Goal: Transaction & Acquisition: Purchase product/service

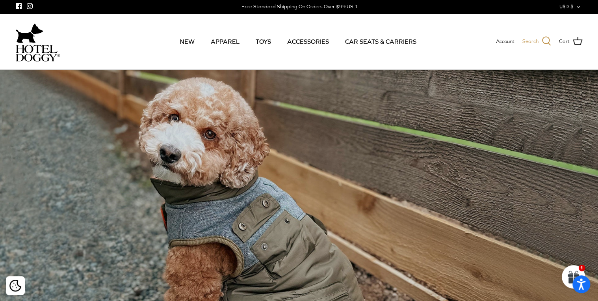
click at [547, 37] on icon at bounding box center [546, 41] width 9 height 9
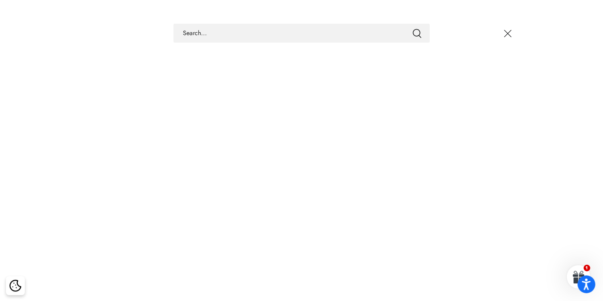
click at [202, 32] on input "Search Store" at bounding box center [301, 33] width 256 height 19
paste input "DJ00477HD1"
type input "DJ00477HD1"
click at [417, 35] on icon "Submit" at bounding box center [416, 33] width 9 height 9
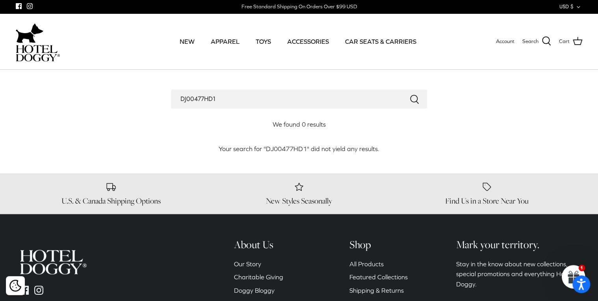
drag, startPoint x: 346, startPoint y: 100, endPoint x: 199, endPoint y: 99, distance: 146.6
click at [161, 96] on div "DJ00477HD1" at bounding box center [299, 98] width 552 height 19
paste input "India Ink/Herringbone"
type input "India Ink/Herringbone"
click at [413, 98] on icon "Submit" at bounding box center [414, 99] width 9 height 9
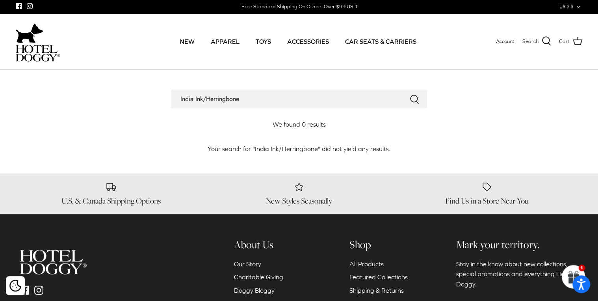
drag, startPoint x: 202, startPoint y: 99, endPoint x: 303, endPoint y: 102, distance: 100.5
click at [303, 102] on input "India Ink/Herringbone" at bounding box center [299, 98] width 256 height 19
type input "India Ink"
click at [413, 101] on icon "Submit" at bounding box center [414, 99] width 9 height 9
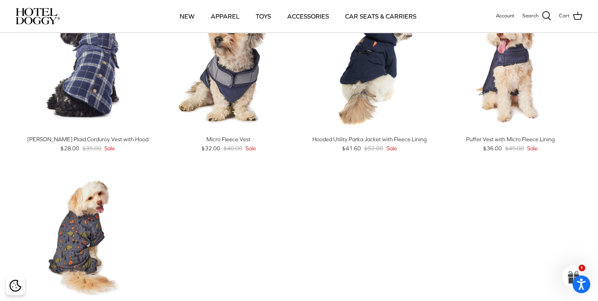
scroll to position [95, 0]
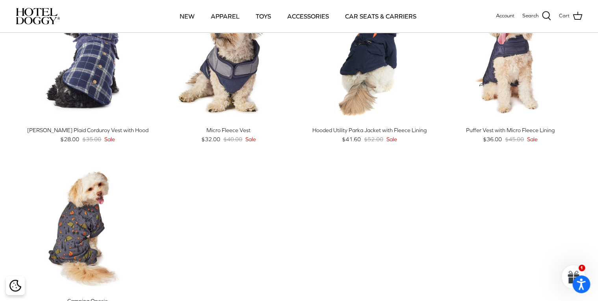
click at [288, 209] on div "New in Left Right Quick buy Melton Plaid Corduroy Vest with Hood $28.00 $35.00 …" at bounding box center [293, 163] width 564 height 341
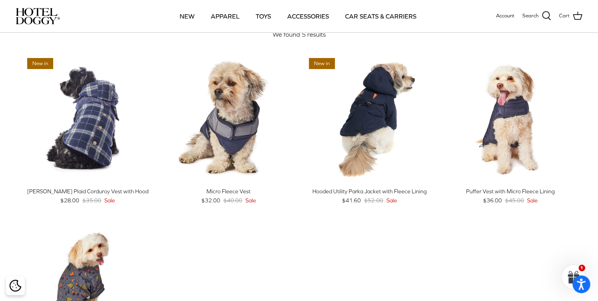
scroll to position [32, 0]
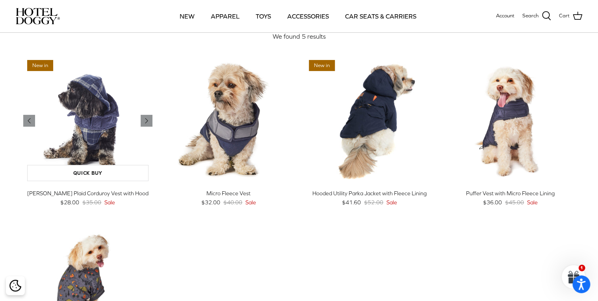
click at [106, 153] on img "Melton Plaid Corduroy Vest with Hood" at bounding box center [87, 120] width 129 height 129
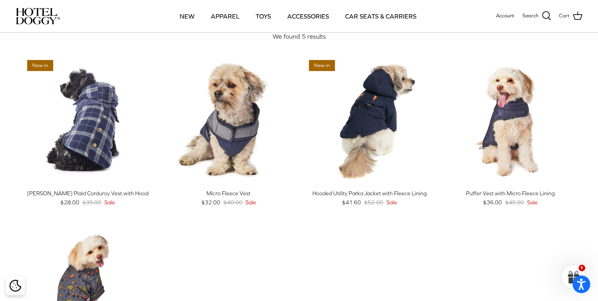
click at [307, 251] on div "New in Left Right Quick buy Melton Plaid Corduroy Vest with Hood $28.00 $35.00 …" at bounding box center [293, 226] width 564 height 341
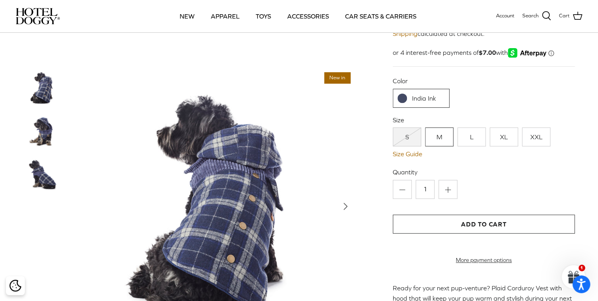
scroll to position [32, 0]
